Goal: Information Seeking & Learning: Find specific fact

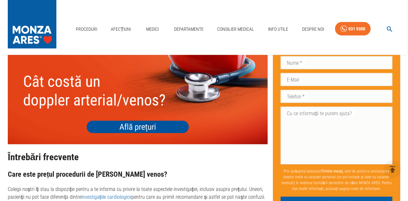
scroll to position [1586, 0]
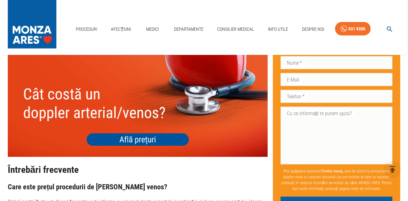
click at [140, 132] on img at bounding box center [138, 105] width 260 height 104
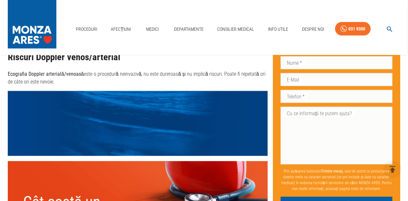
scroll to position [1478, 0]
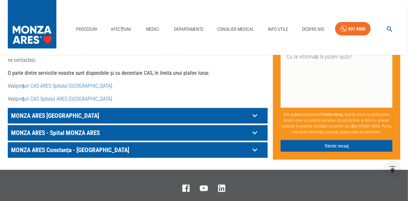
scroll to position [367, 0]
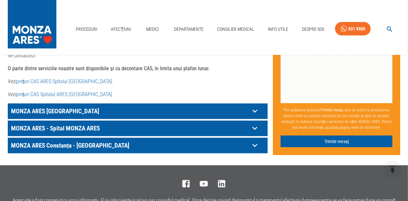
click at [255, 110] on icon at bounding box center [254, 111] width 5 height 3
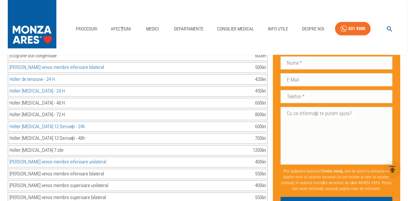
scroll to position [626, 0]
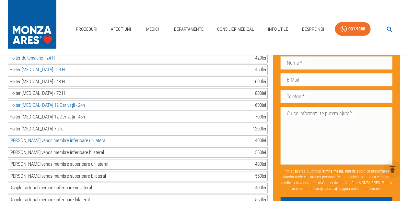
click at [84, 184] on div "Doppler arterial membre inferioare unilateral" at bounding box center [50, 187] width 83 height 7
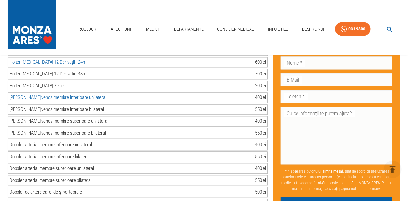
scroll to position [690, 0]
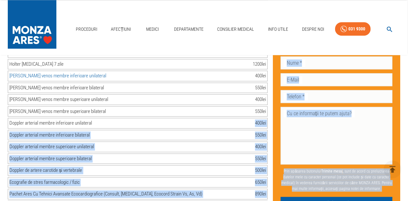
drag, startPoint x: 253, startPoint y: 111, endPoint x: 268, endPoint y: 112, distance: 14.6
click at [257, 119] on div "400 lei" at bounding box center [260, 122] width 11 height 7
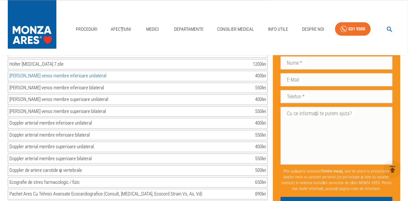
drag, startPoint x: 254, startPoint y: 109, endPoint x: 266, endPoint y: 111, distance: 12.7
click at [266, 118] on div "Doppler arterial membre inferioare unilateral 400 lei" at bounding box center [138, 123] width 260 height 11
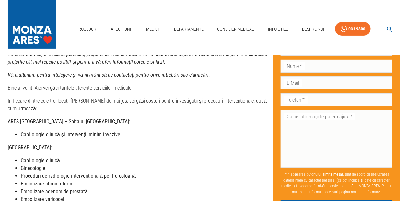
scroll to position [0, 0]
